Goal: Information Seeking & Learning: Learn about a topic

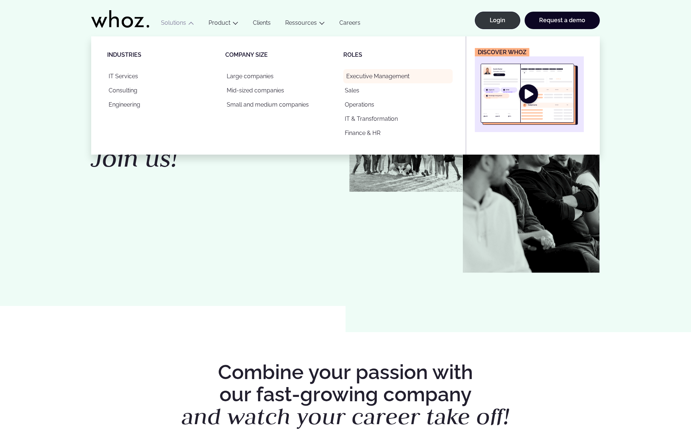
click at [360, 74] on link "Executive Management" at bounding box center [398, 76] width 109 height 14
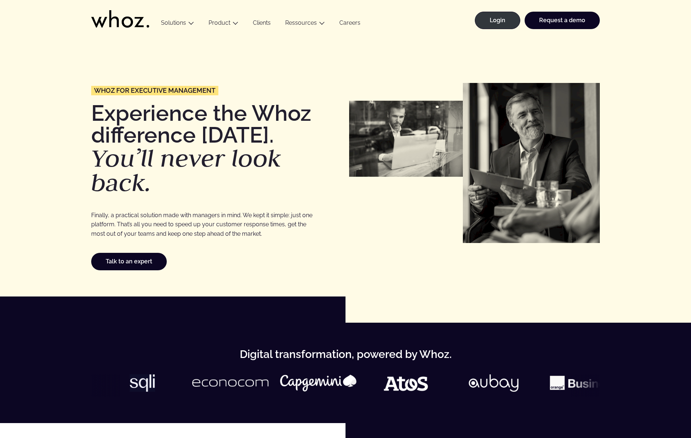
click at [263, 26] on link "Clients" at bounding box center [262, 24] width 32 height 10
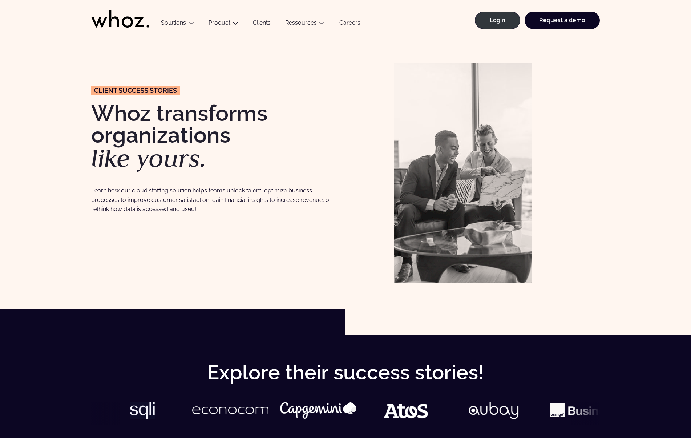
click at [345, 20] on link "Careers" at bounding box center [350, 24] width 36 height 10
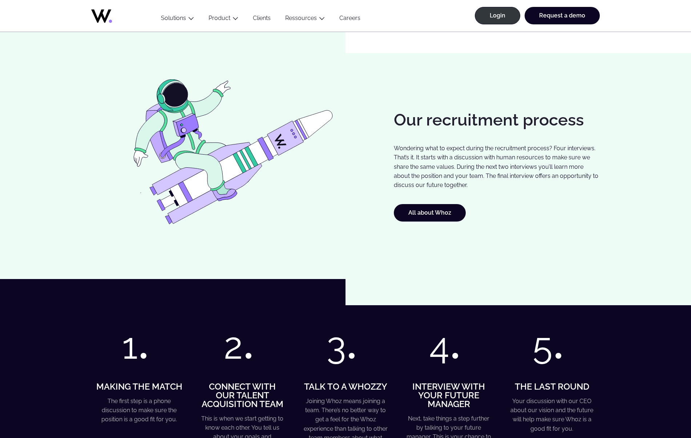
scroll to position [482, 0]
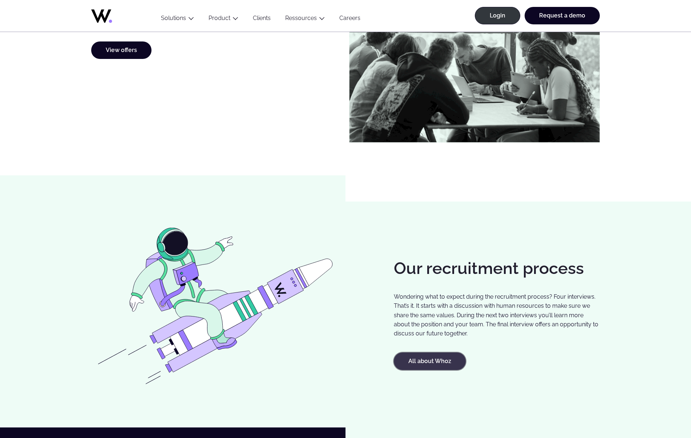
click at [440, 361] on link "All about Whoz" at bounding box center [430, 360] width 72 height 17
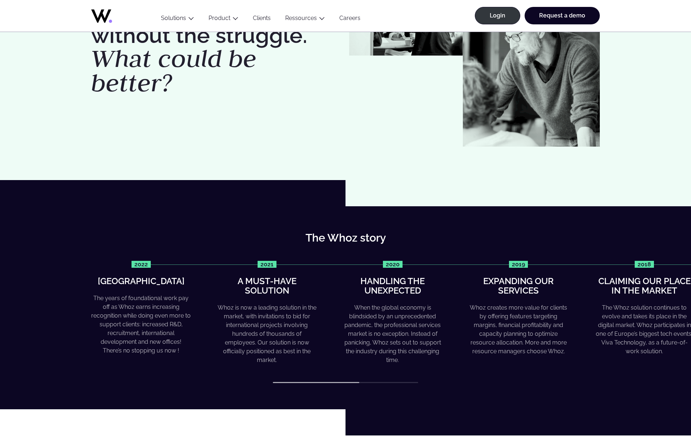
scroll to position [148, 0]
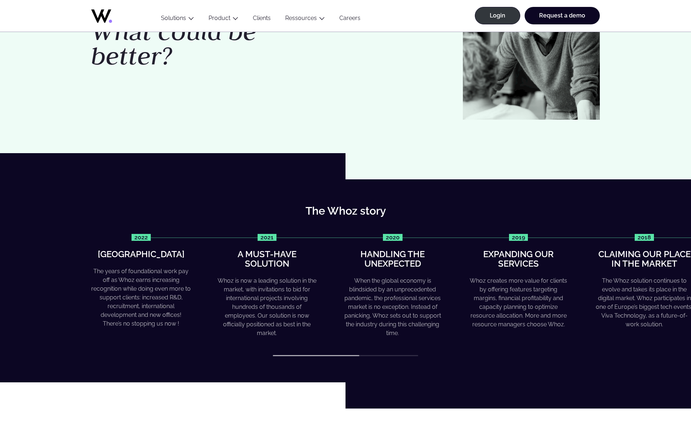
drag, startPoint x: 334, startPoint y: 354, endPoint x: 406, endPoint y: 361, distance: 72.7
click at [406, 361] on div "The Whoz story 2022 Greater heights The years of foundational work pay off as W…" at bounding box center [345, 280] width 691 height 203
click at [407, 357] on div "The Whoz story 2022 Greater heights The years of foundational work pay off as W…" at bounding box center [345, 280] width 691 height 203
click at [408, 355] on div "2022 Greater heights The years of foundational work pay off as Whoz earns incre…" at bounding box center [345, 295] width 509 height 123
drag, startPoint x: 358, startPoint y: 355, endPoint x: 413, endPoint y: 355, distance: 54.2
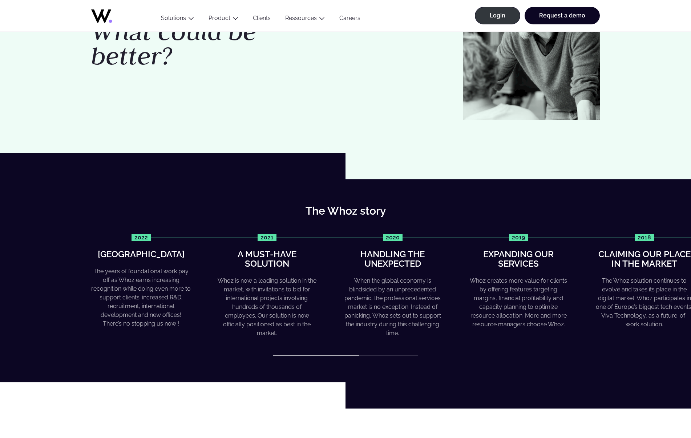
click at [413, 355] on div "2022 Greater heights The years of foundational work pay off as Whoz earns incre…" at bounding box center [345, 295] width 509 height 123
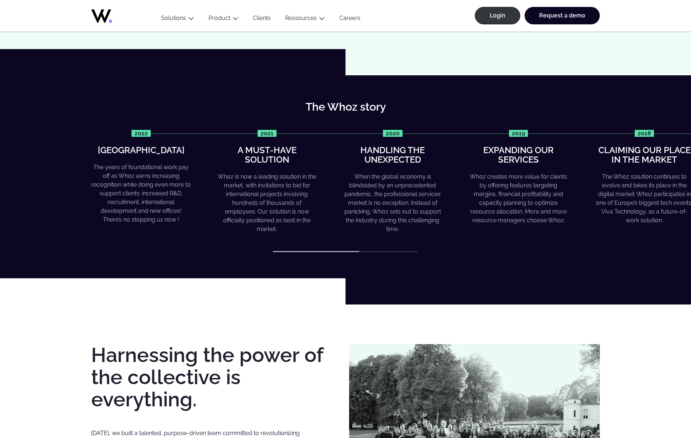
scroll to position [185, 0]
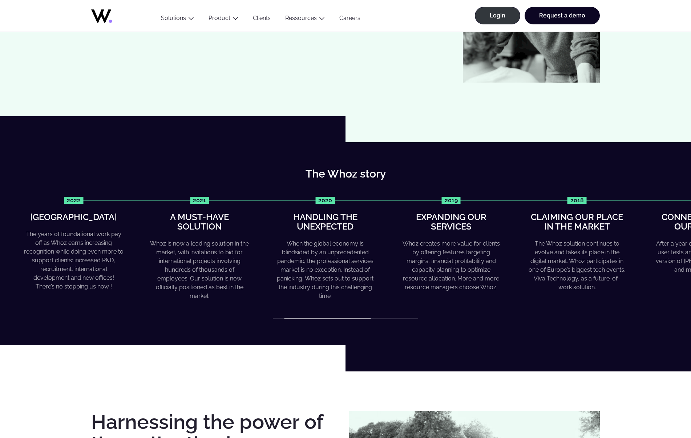
click at [604, 270] on div "The Whoz solution continues to evolve and takes its place in the digital market…" at bounding box center [577, 265] width 100 height 52
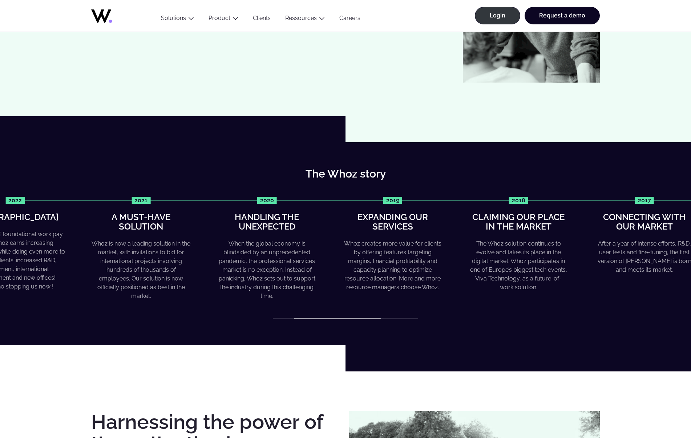
drag, startPoint x: 356, startPoint y: 317, endPoint x: 334, endPoint y: 320, distance: 21.3
click at [334, 320] on div "The Whoz story 2022 Greater heights The years of foundational work pay off as W…" at bounding box center [345, 243] width 691 height 203
click at [282, 317] on div "2022 Greater heights The years of foundational work pay off as Whoz earns incre…" at bounding box center [345, 258] width 509 height 123
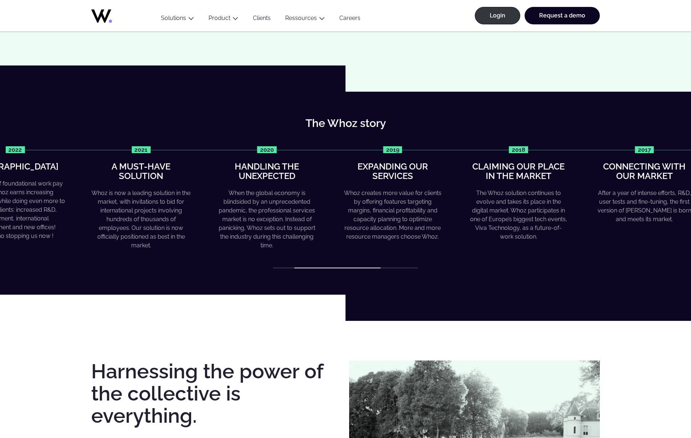
scroll to position [222, 0]
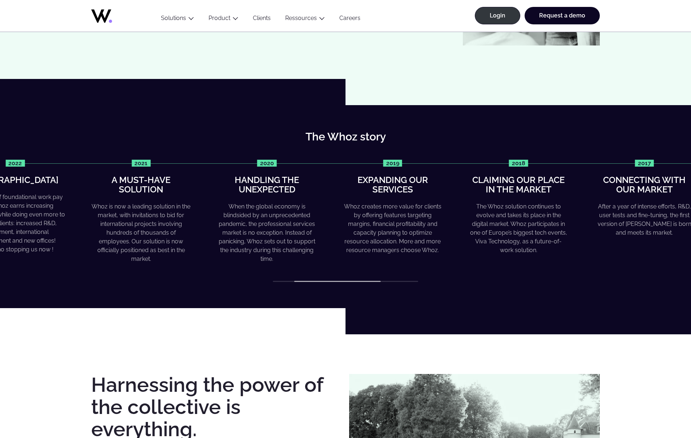
drag, startPoint x: 339, startPoint y: 281, endPoint x: 285, endPoint y: 282, distance: 53.8
click at [287, 282] on div "2022 Greater heights The years of foundational work pay off as Whoz earns incre…" at bounding box center [345, 221] width 509 height 123
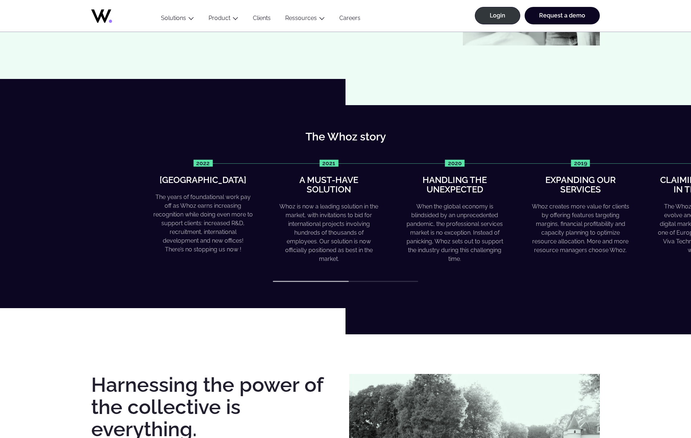
click at [534, 222] on div "2022 Greater heights The years of foundational work pay off as Whoz earns incre…" at bounding box center [407, 212] width 509 height 104
